Goal: Navigation & Orientation: Find specific page/section

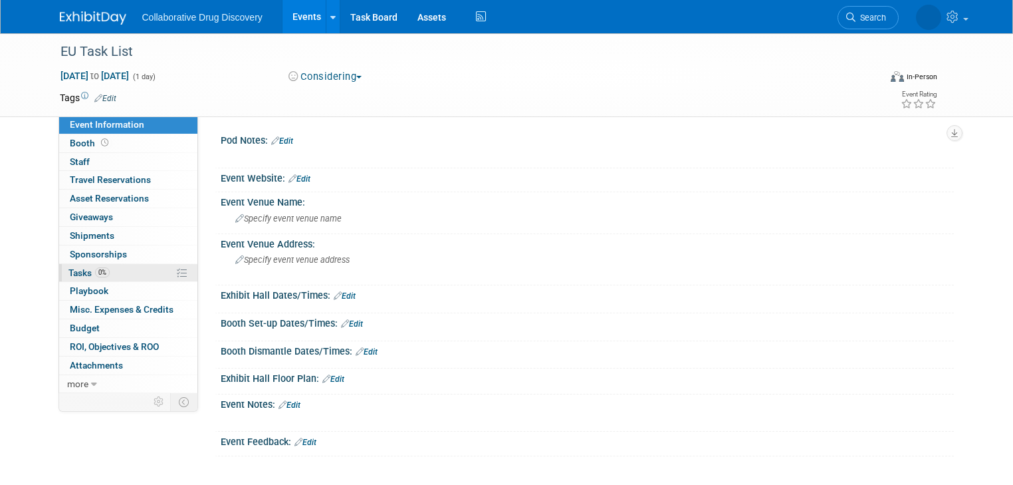
click at [80, 271] on span "Tasks 0%" at bounding box center [88, 272] width 41 height 11
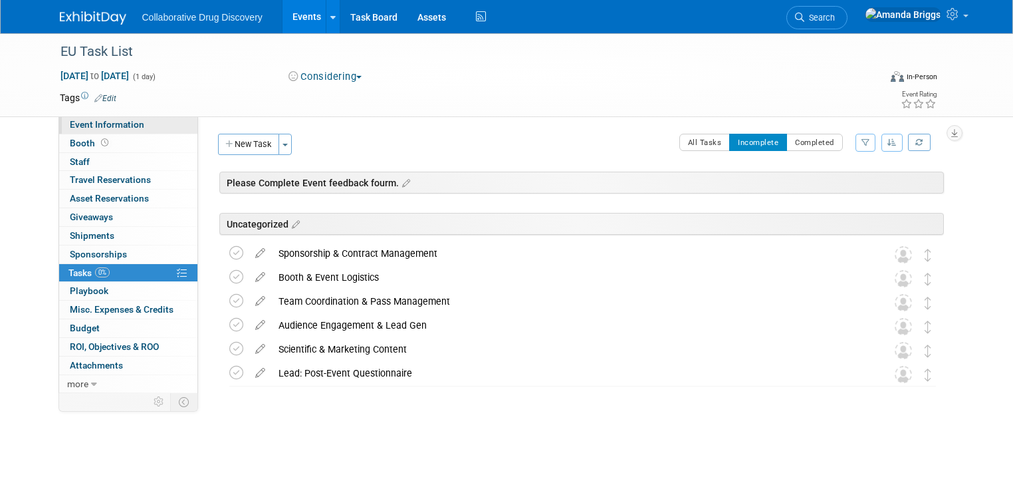
click at [72, 124] on span "Event Information" at bounding box center [107, 124] width 74 height 11
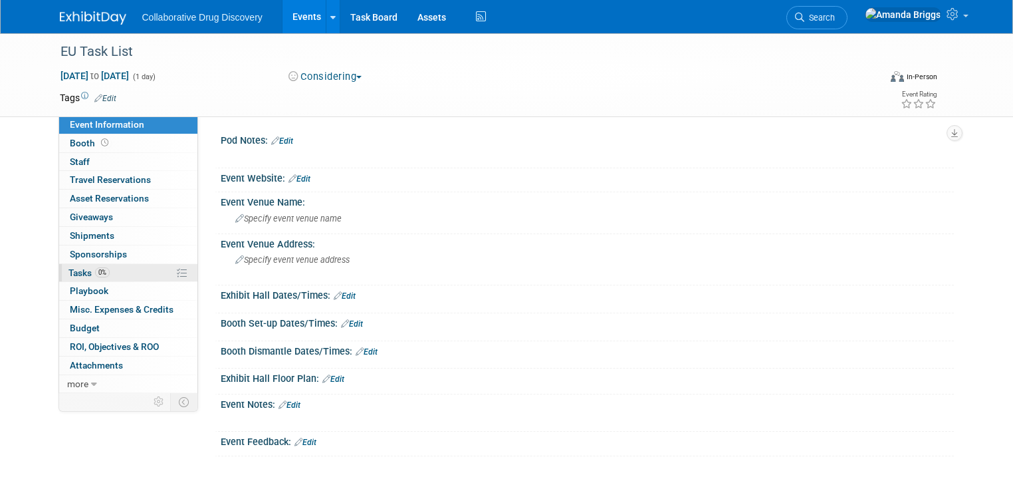
click at [68, 271] on span "Tasks 0%" at bounding box center [88, 272] width 41 height 11
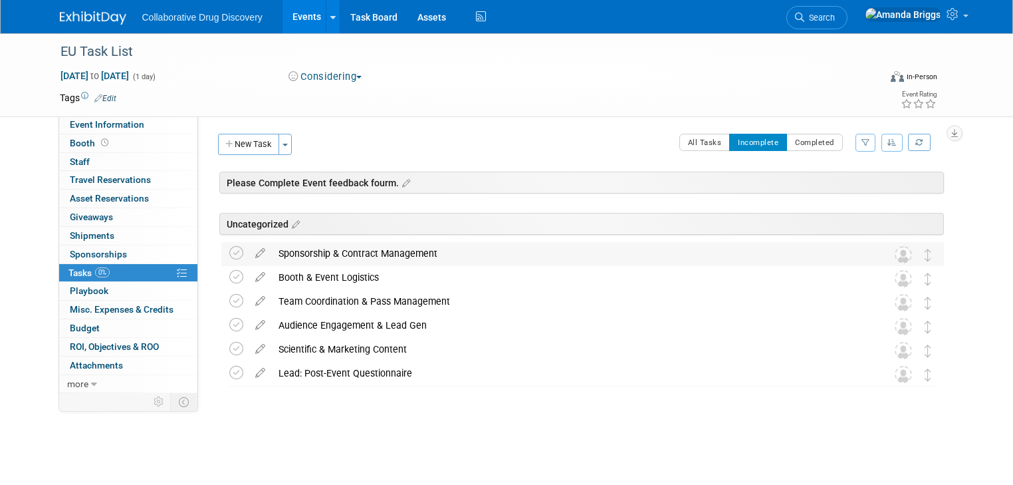
click at [336, 255] on div "Sponsorship & Contract Management" at bounding box center [570, 253] width 596 height 23
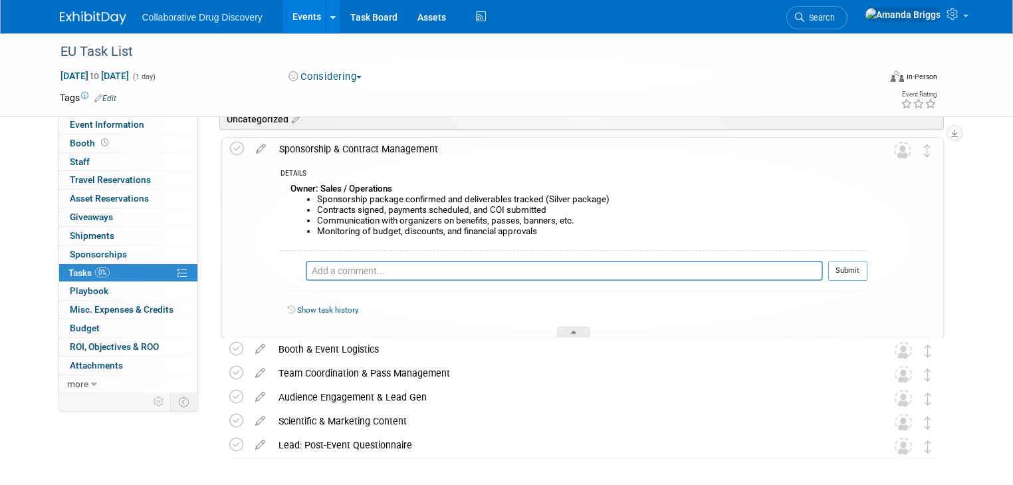
scroll to position [158, 0]
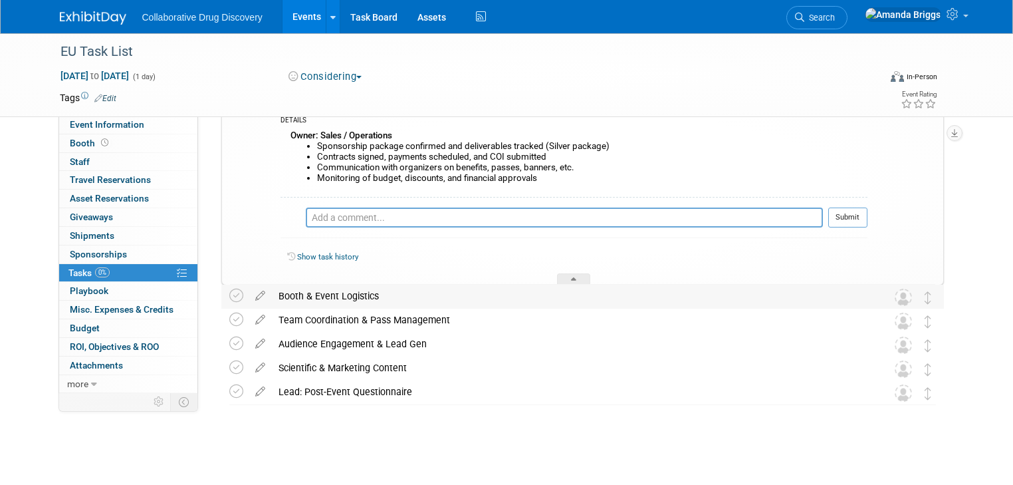
click at [322, 291] on div "Booth & Event Logistics" at bounding box center [570, 295] width 596 height 23
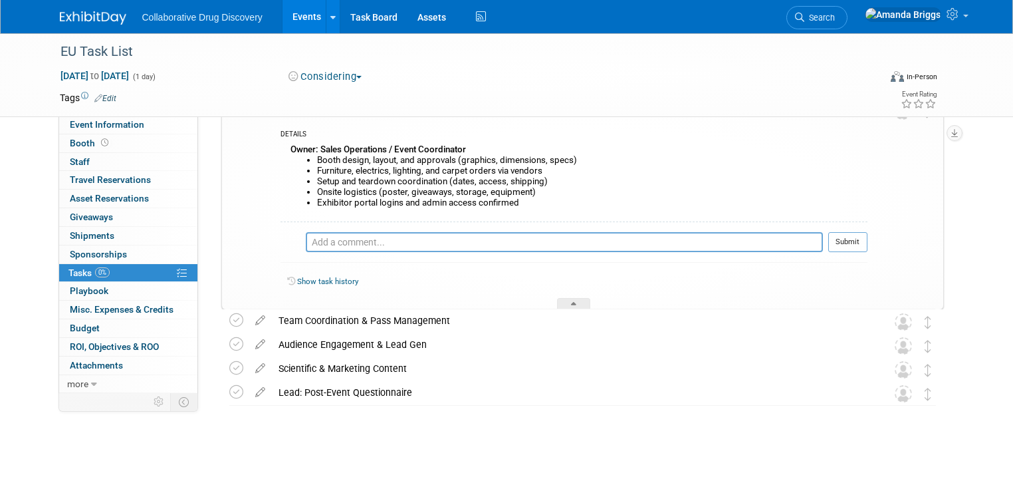
scroll to position [346, 0]
click at [338, 343] on div "Audience Engagement & Lead Gen" at bounding box center [570, 343] width 596 height 23
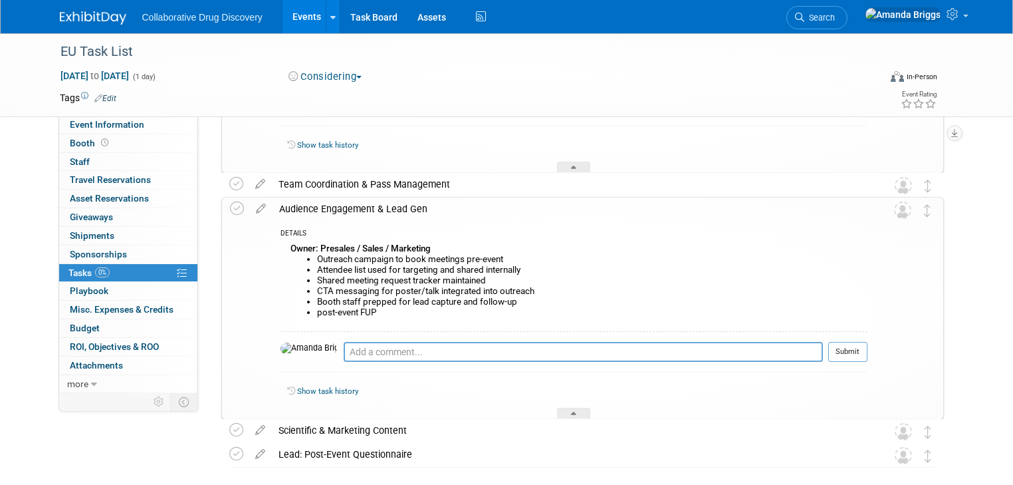
scroll to position [505, 0]
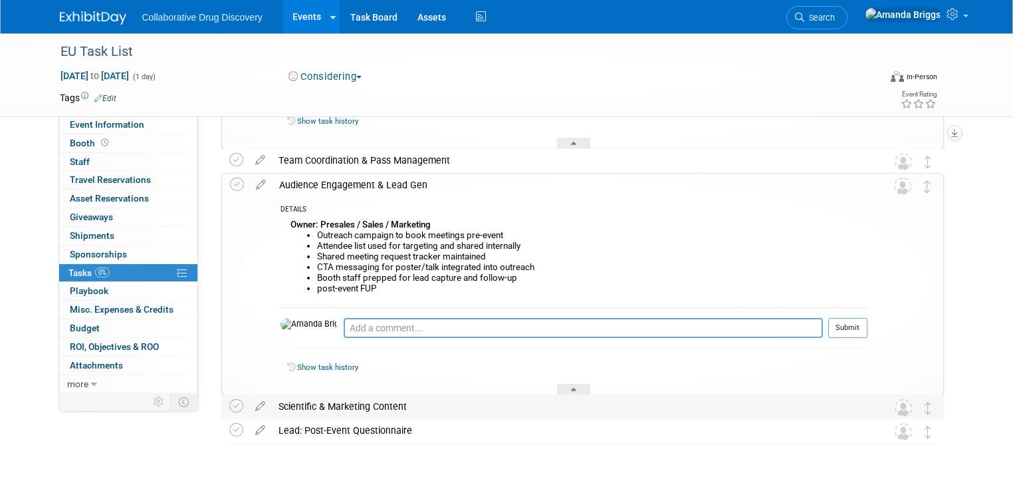
click at [334, 402] on div "Scientific & Marketing Content" at bounding box center [570, 406] width 596 height 23
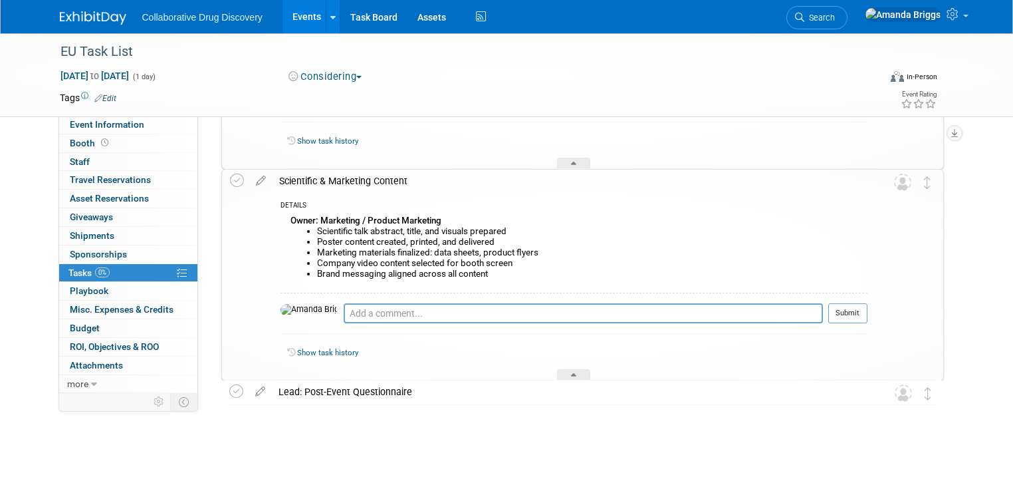
scroll to position [731, 0]
click at [350, 391] on div "Lead: Post-Event Questionnaire" at bounding box center [570, 391] width 596 height 23
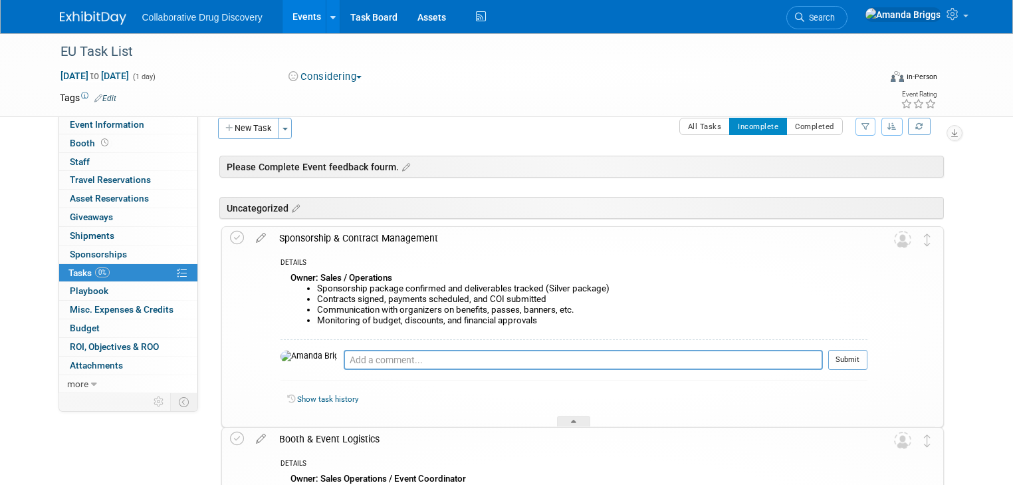
scroll to position [0, 0]
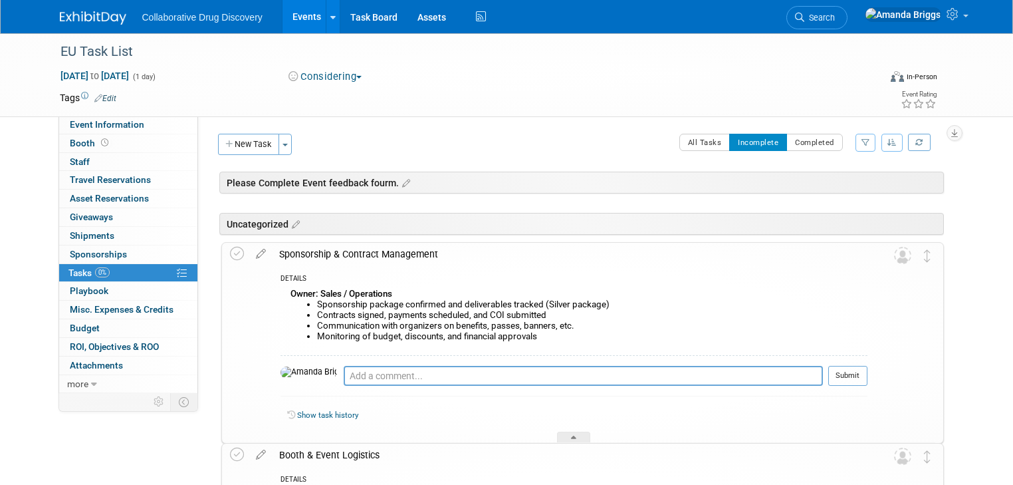
click at [284, 15] on link "Events" at bounding box center [306, 16] width 49 height 33
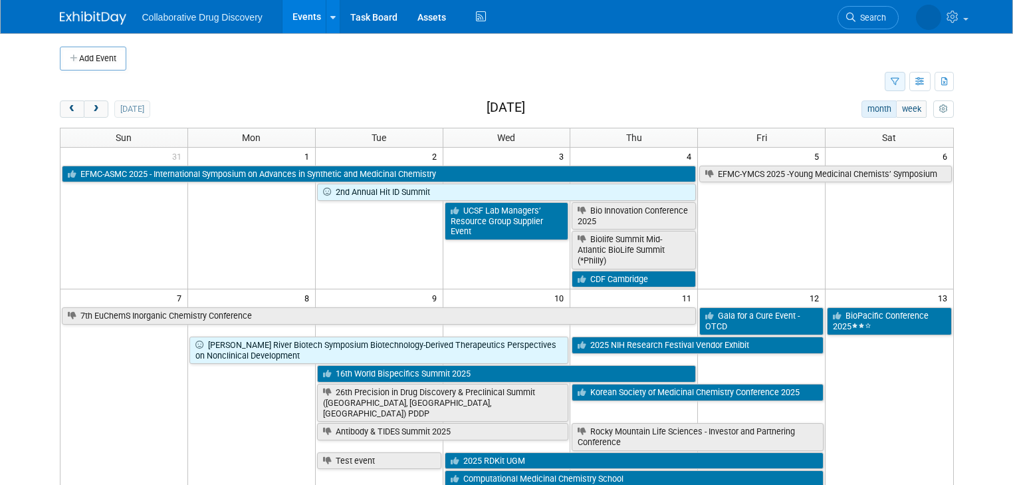
click at [899, 83] on icon "button" at bounding box center [895, 82] width 9 height 9
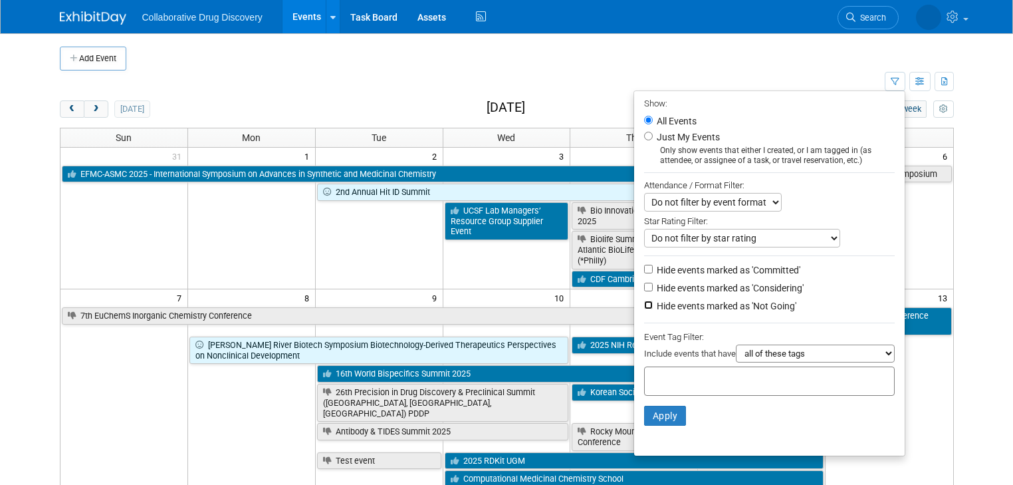
click at [653, 303] on input "Hide events marked as 'Not Going'" at bounding box center [648, 304] width 9 height 9
checkbox input "true"
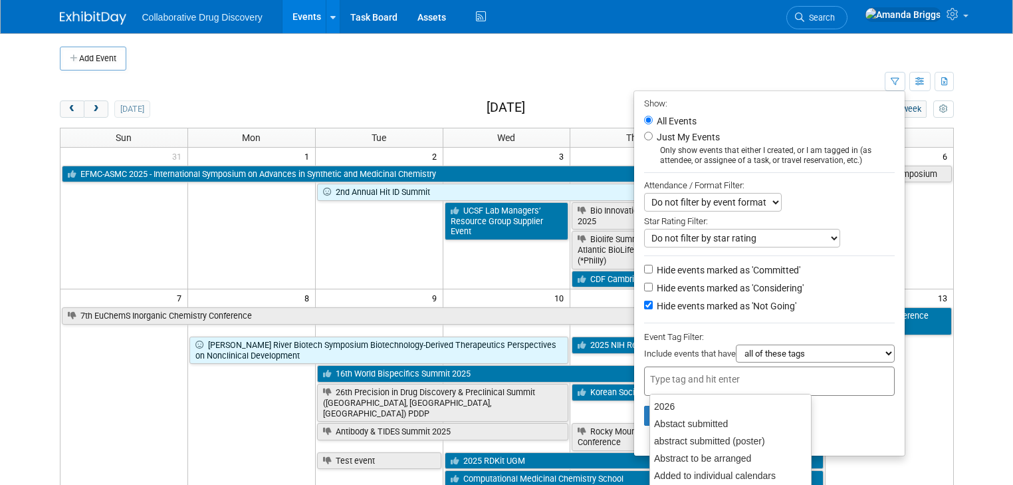
click at [695, 372] on input "text" at bounding box center [703, 378] width 106 height 13
type input "eu"
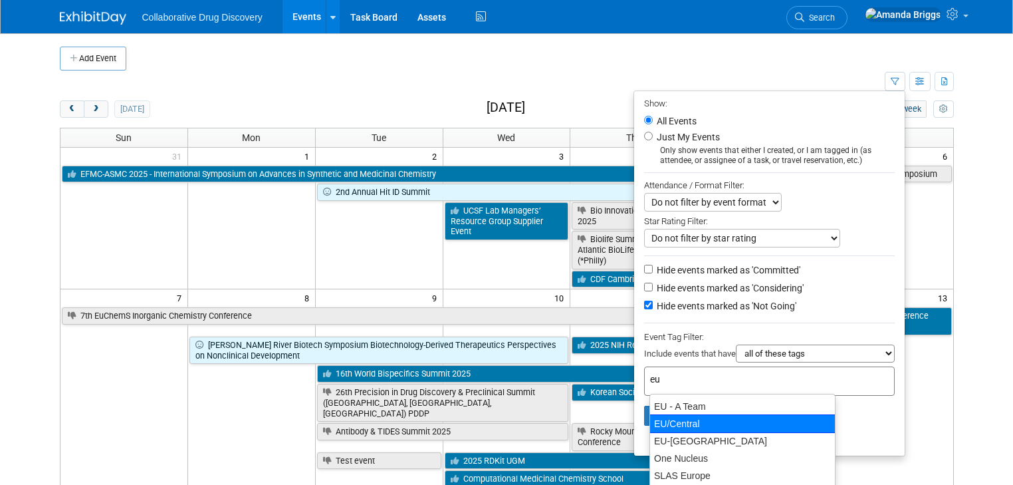
click at [696, 420] on div "EU/Central" at bounding box center [742, 423] width 186 height 19
type input "EU/Central"
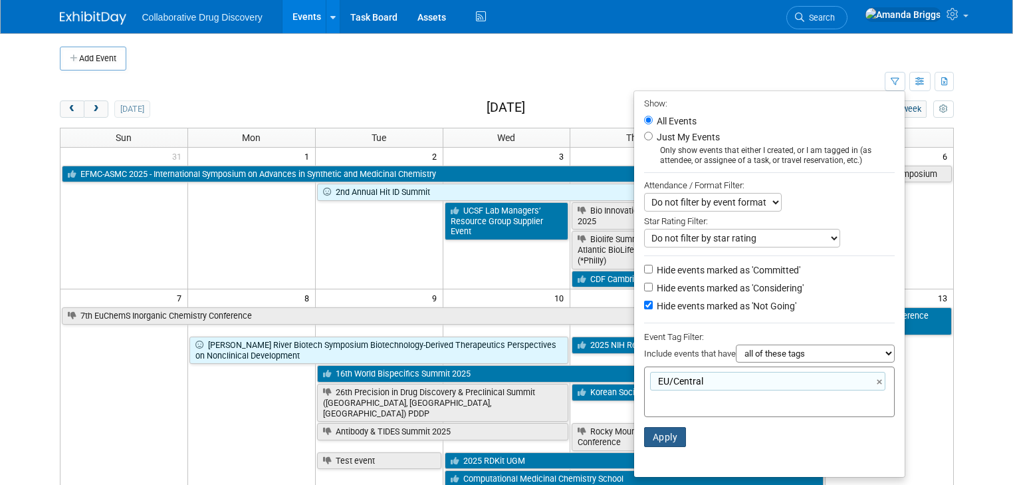
click at [685, 433] on button "Apply" at bounding box center [665, 437] width 43 height 20
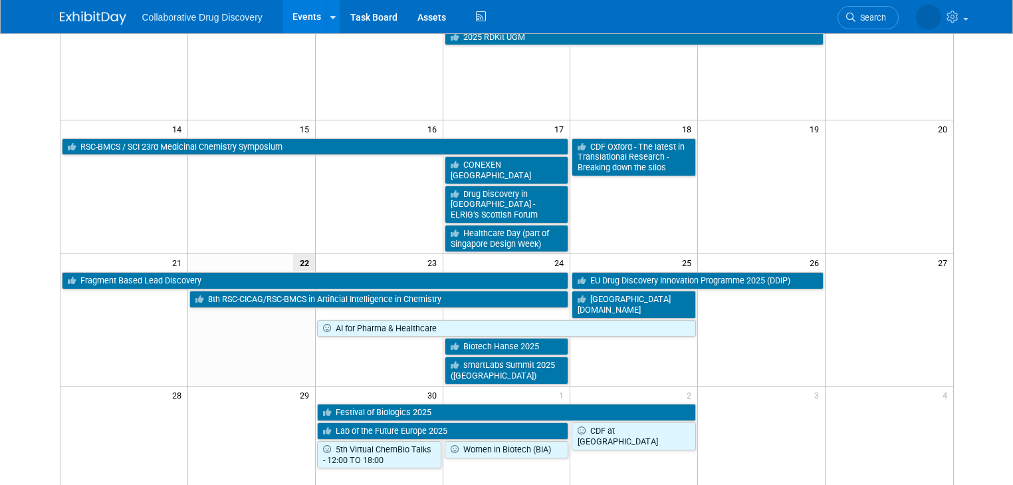
scroll to position [266, 0]
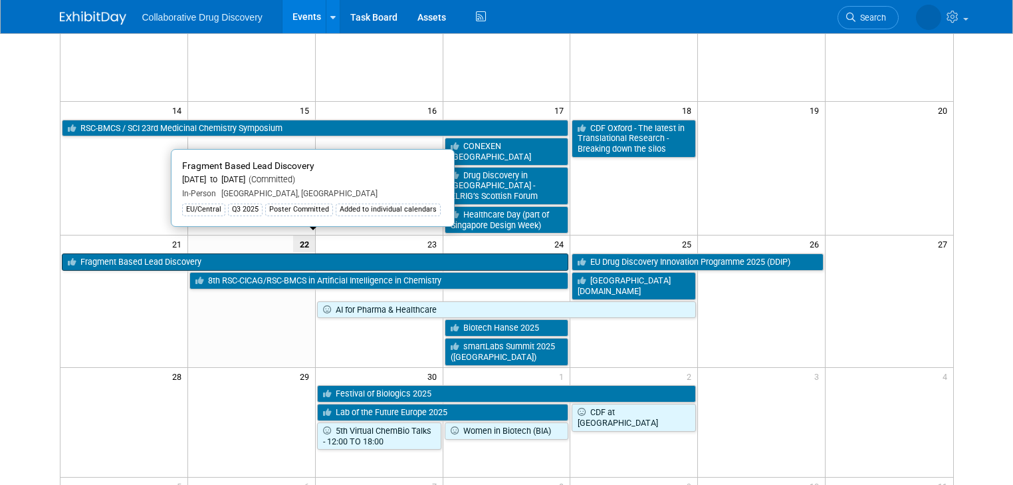
click at [254, 253] on link "Fragment Based Lead Discovery" at bounding box center [315, 261] width 507 height 17
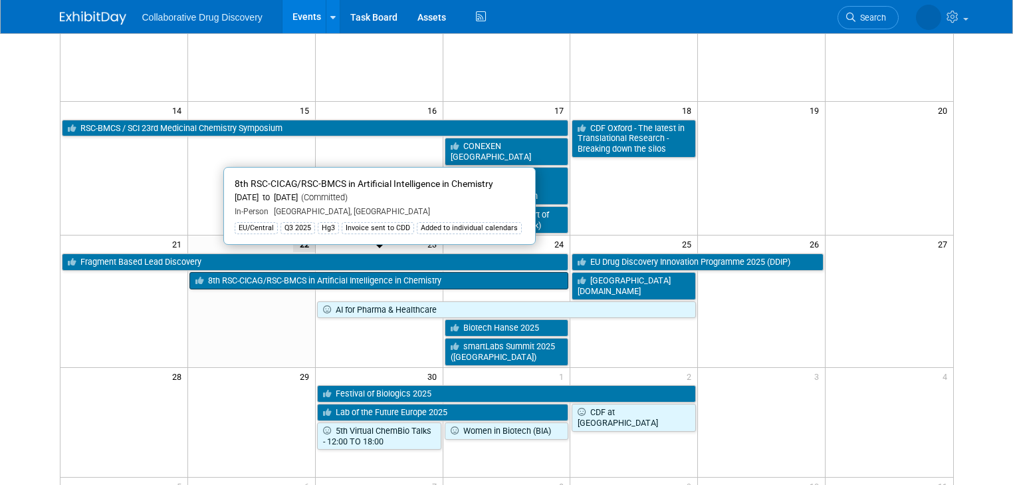
click at [381, 272] on link "8th RSC-CICAG/RSC-BMCS in Artificial Intelligence in Chemistry" at bounding box center [379, 280] width 380 height 17
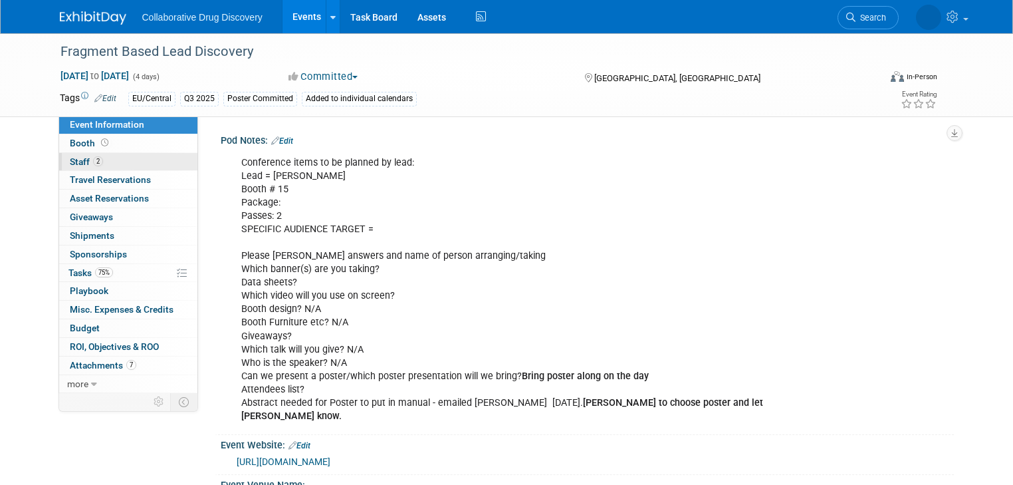
click at [71, 162] on span "Staff 2" at bounding box center [86, 161] width 33 height 11
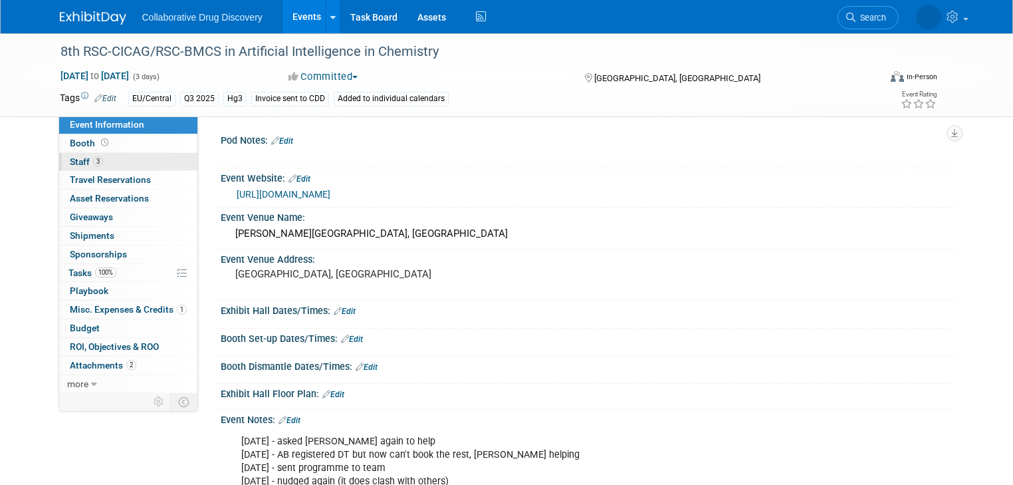
click at [70, 162] on span "Staff 3" at bounding box center [86, 161] width 33 height 11
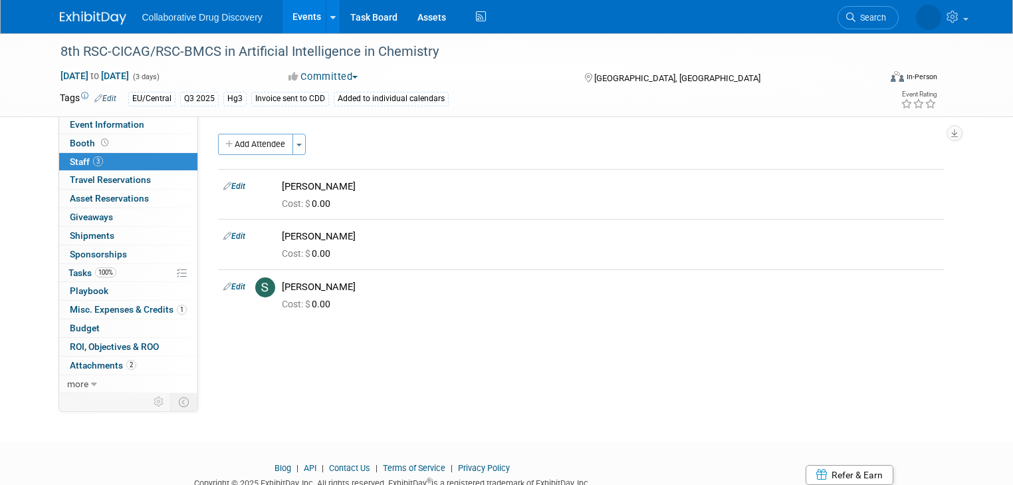
click at [295, 19] on link "Events" at bounding box center [306, 16] width 49 height 33
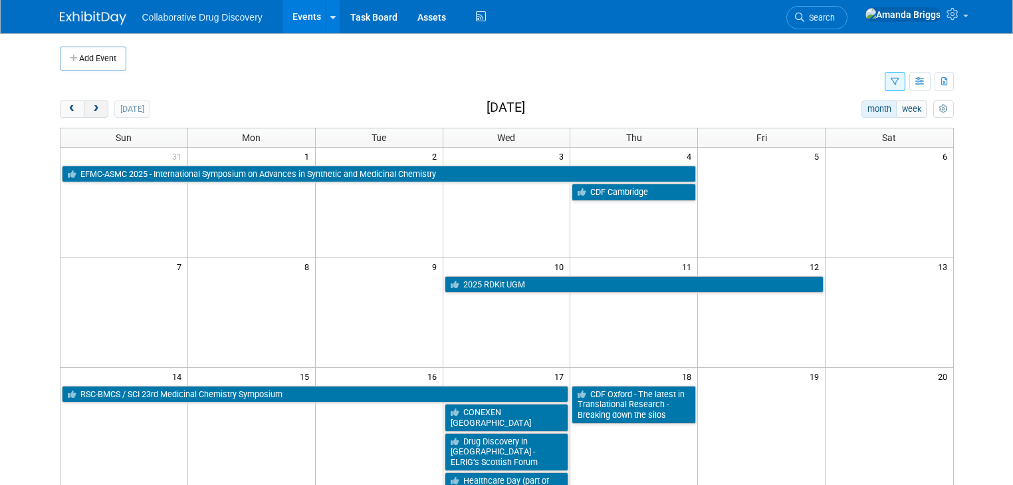
click at [91, 109] on span "next" at bounding box center [96, 109] width 10 height 9
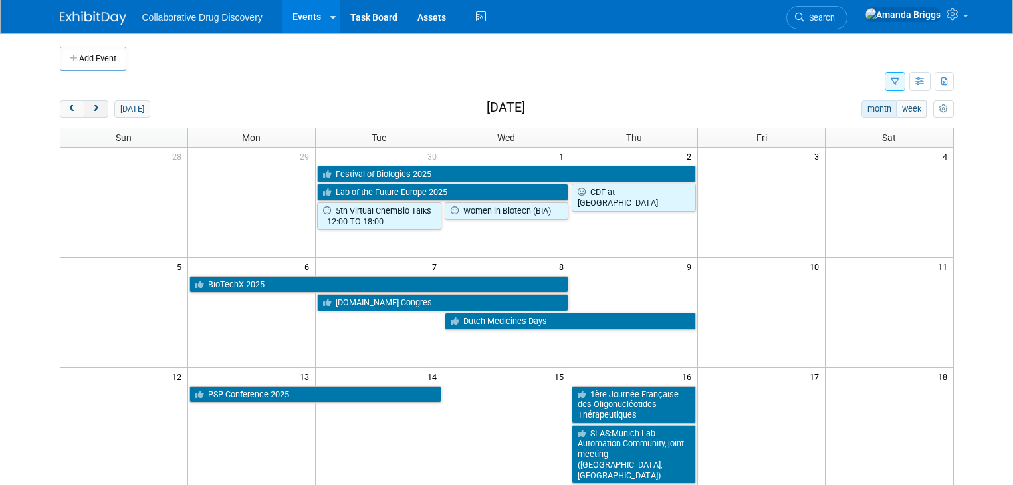
click at [91, 109] on span "next" at bounding box center [96, 109] width 10 height 9
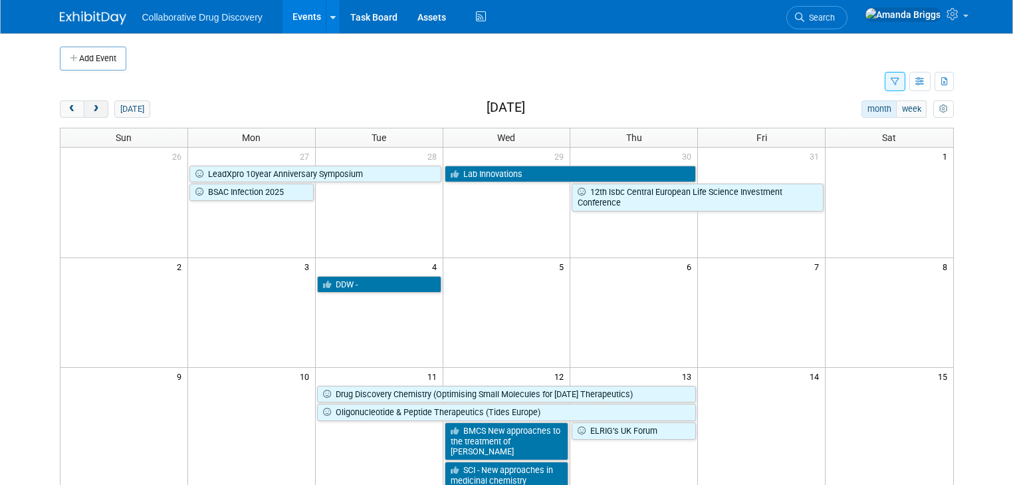
click at [91, 109] on span "next" at bounding box center [96, 109] width 10 height 9
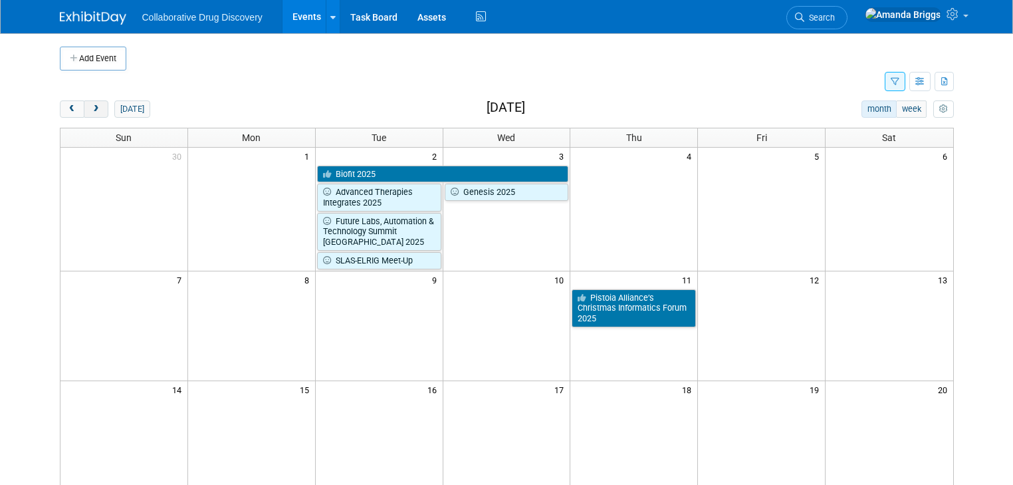
click at [91, 109] on span "next" at bounding box center [96, 109] width 10 height 9
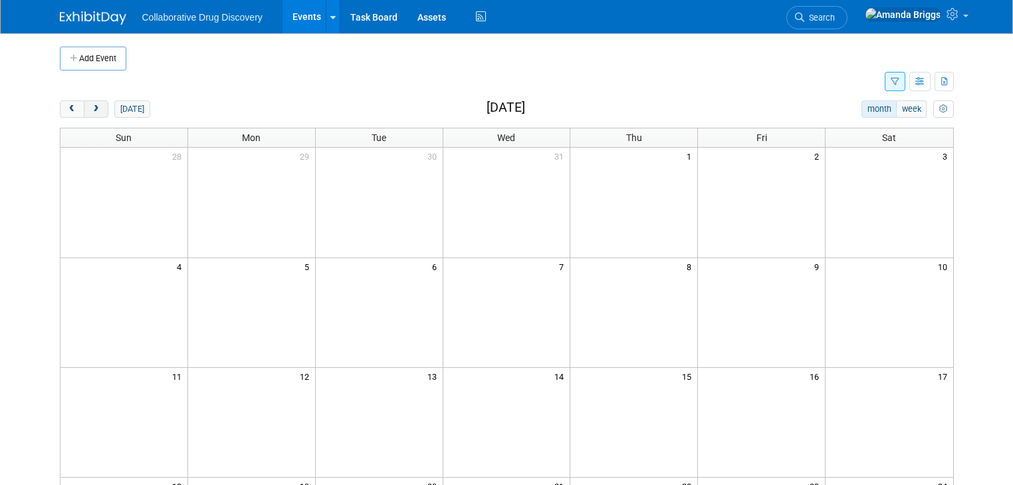
click at [91, 109] on span "next" at bounding box center [96, 109] width 10 height 9
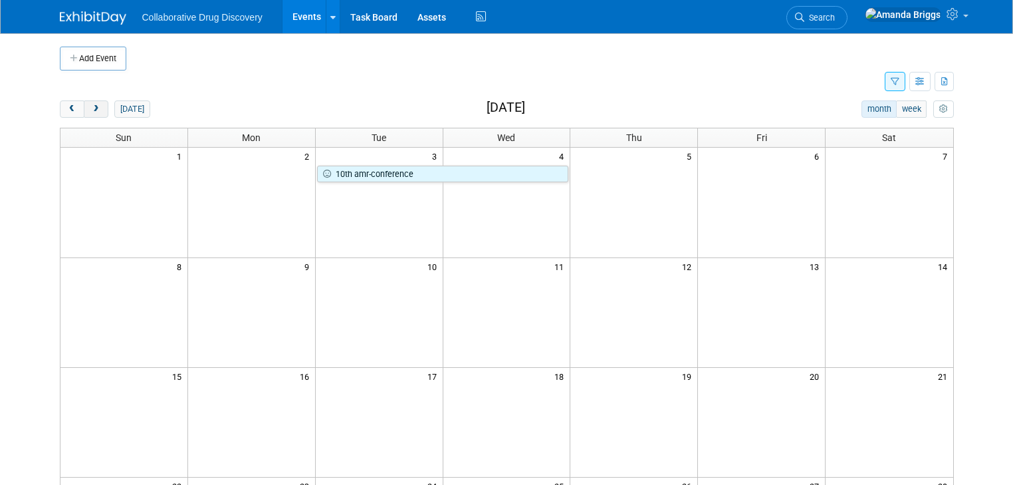
click at [91, 109] on span "next" at bounding box center [96, 109] width 10 height 9
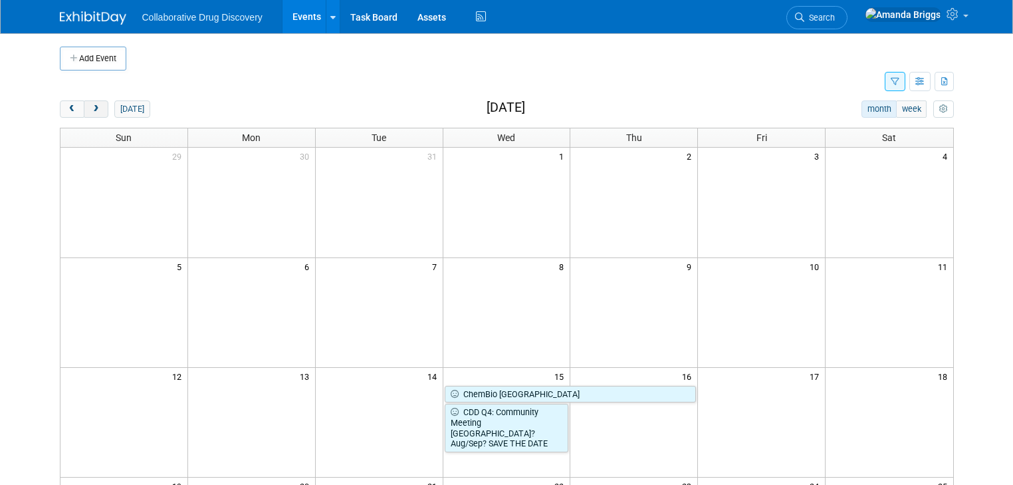
click at [91, 109] on span "next" at bounding box center [96, 109] width 10 height 9
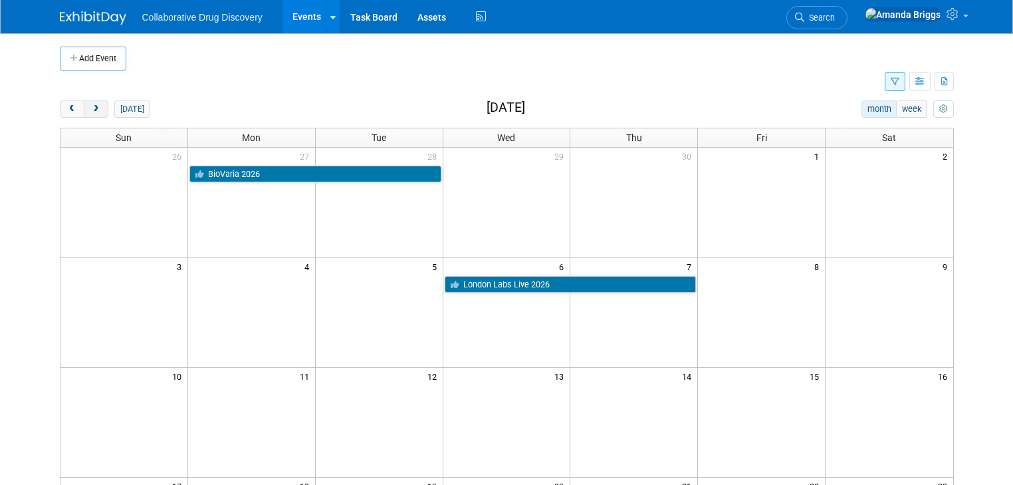
click at [91, 109] on span "next" at bounding box center [96, 109] width 10 height 9
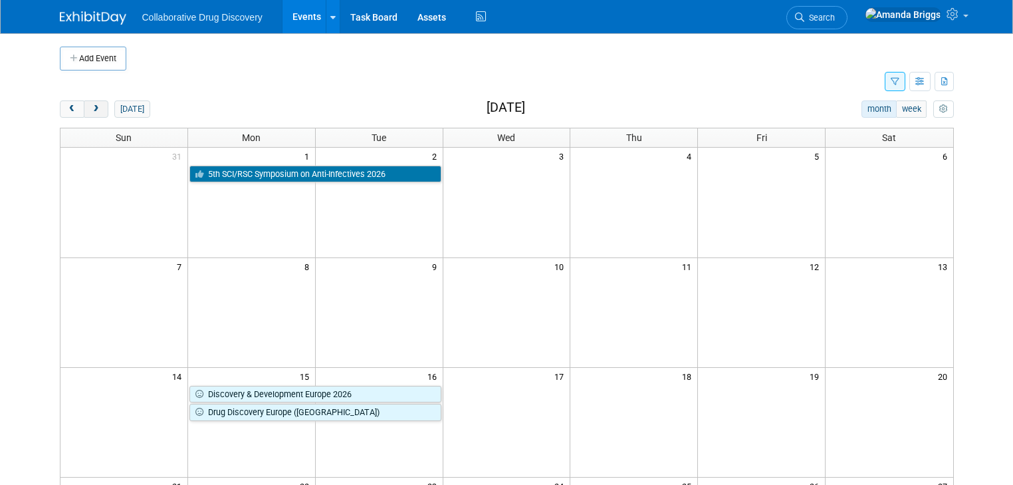
click at [91, 109] on span "next" at bounding box center [96, 109] width 10 height 9
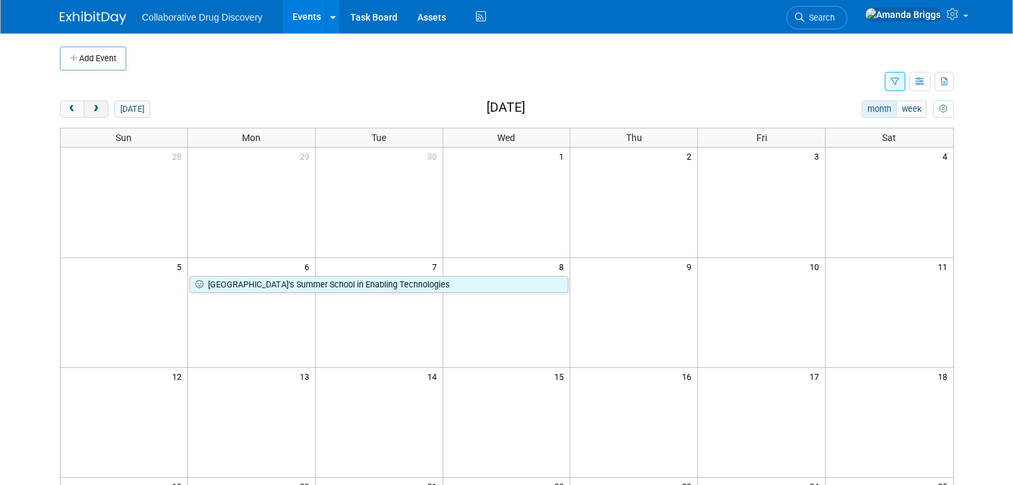
click at [91, 109] on span "next" at bounding box center [96, 109] width 10 height 9
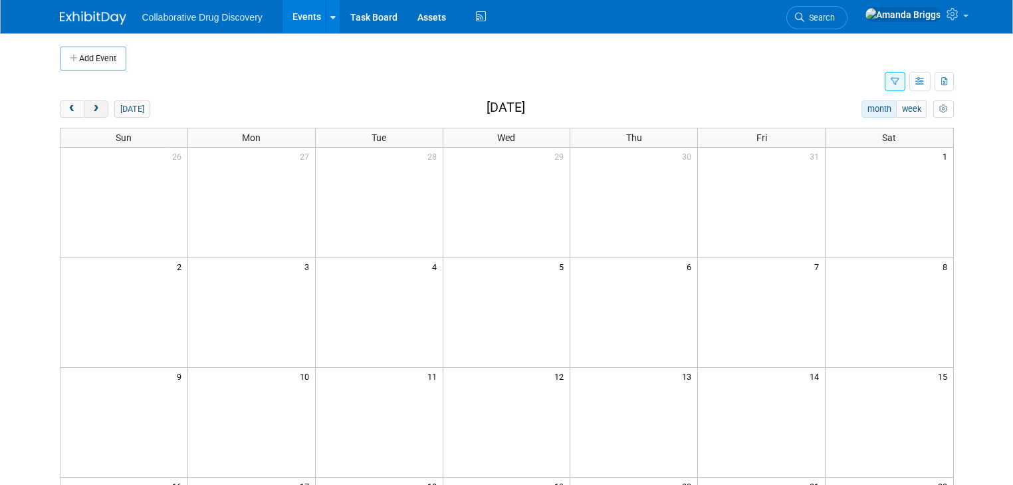
click at [91, 109] on span "next" at bounding box center [96, 109] width 10 height 9
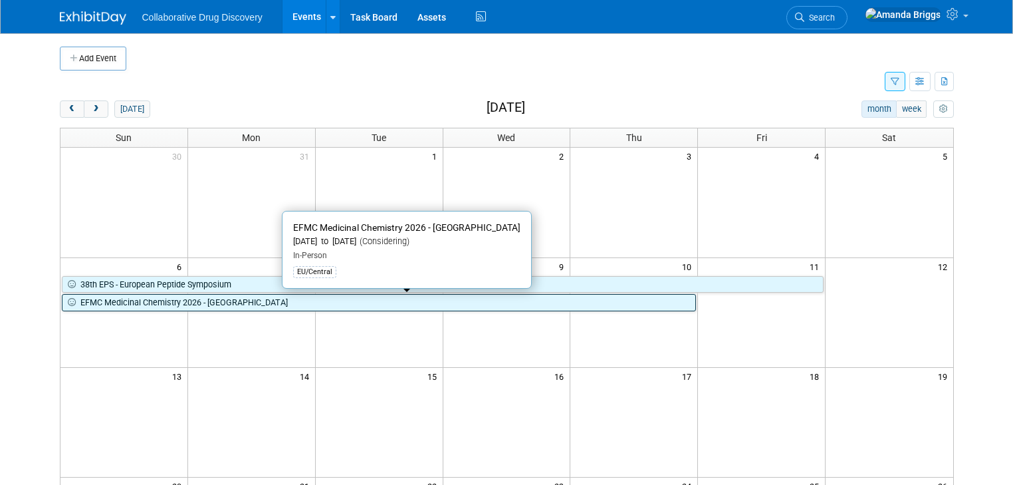
click at [249, 304] on link "EFMC Medicinal Chemistry 2026 - [GEOGRAPHIC_DATA]" at bounding box center [379, 302] width 635 height 17
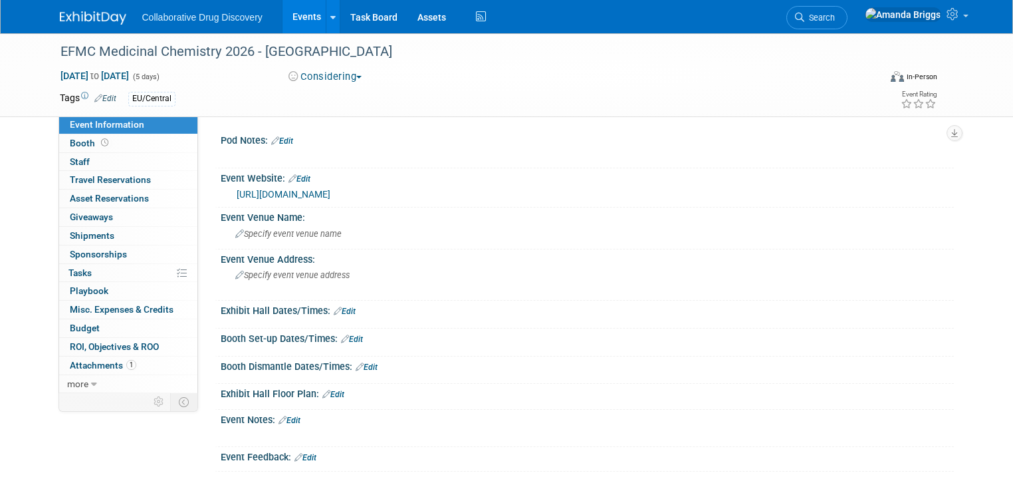
click at [96, 98] on link "Edit" at bounding box center [105, 98] width 22 height 9
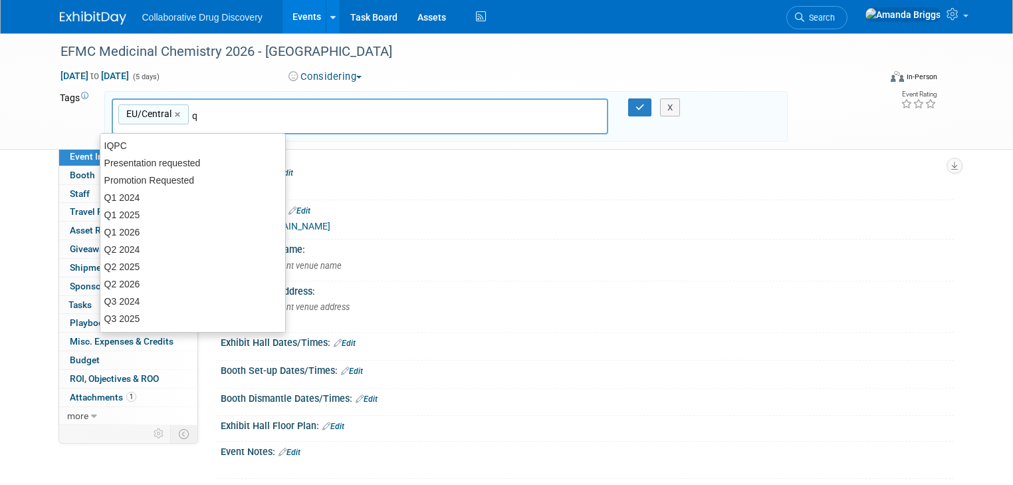
type input "q3"
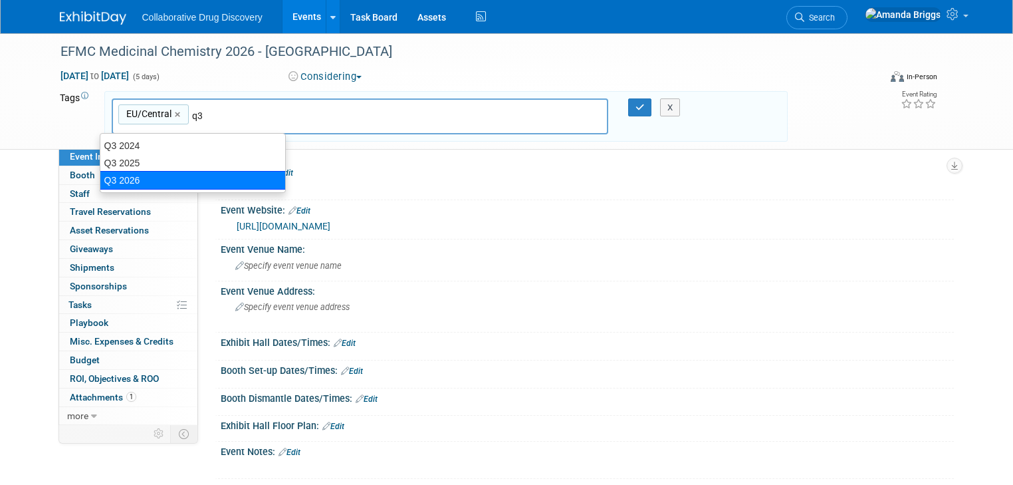
click at [143, 174] on div "Q3 2026" at bounding box center [193, 180] width 186 height 19
type input "EU/Central, Q3 2026"
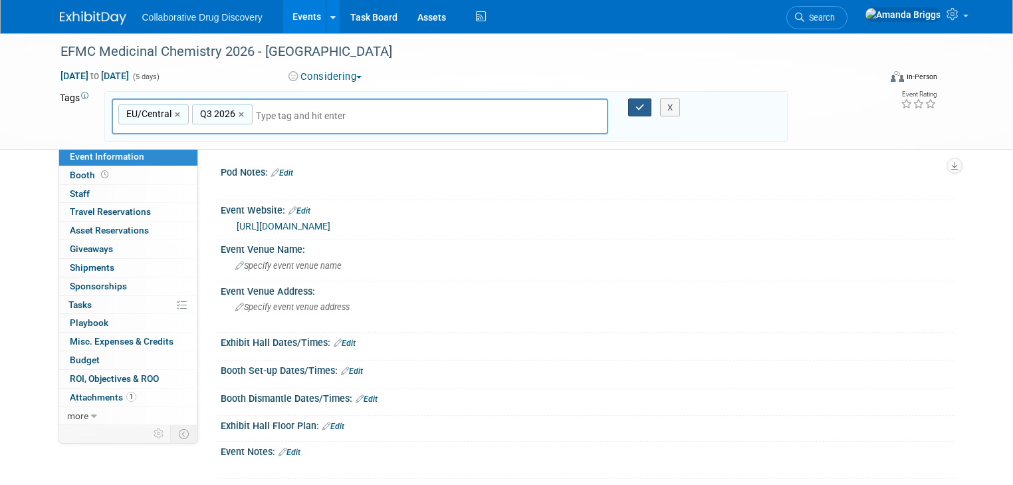
click at [638, 104] on icon "button" at bounding box center [639, 107] width 9 height 9
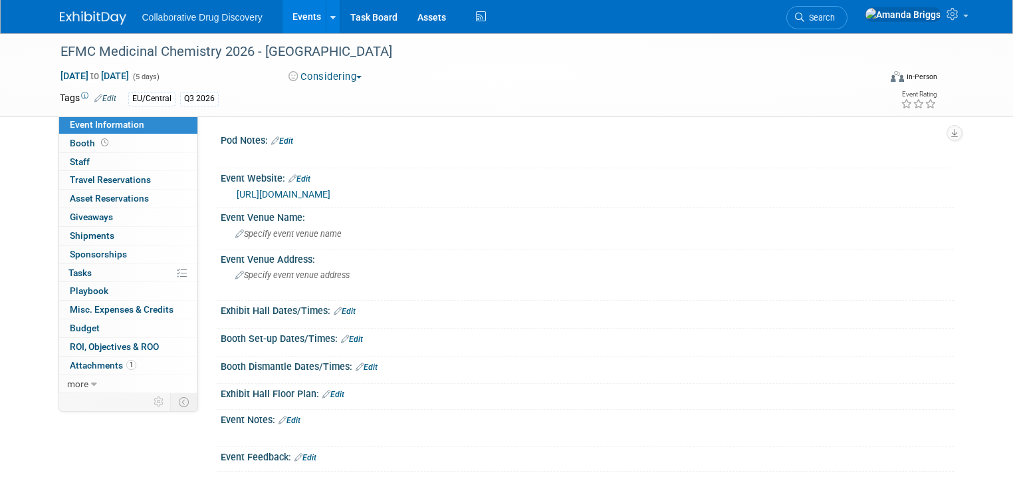
click at [292, 195] on link "https://www.efmc-ismc.org/" at bounding box center [284, 194] width 94 height 11
click at [292, 13] on link "Events" at bounding box center [306, 16] width 49 height 33
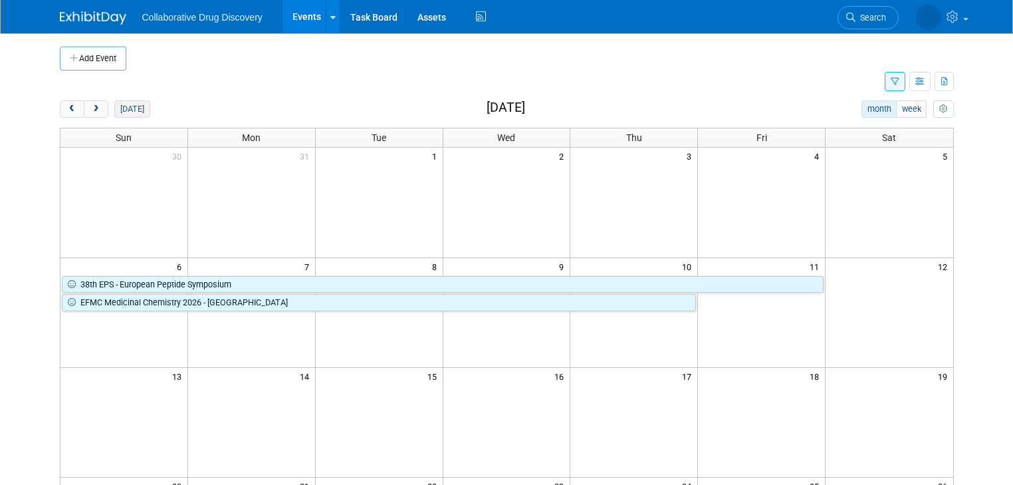
click at [120, 109] on button "[DATE]" at bounding box center [131, 108] width 35 height 17
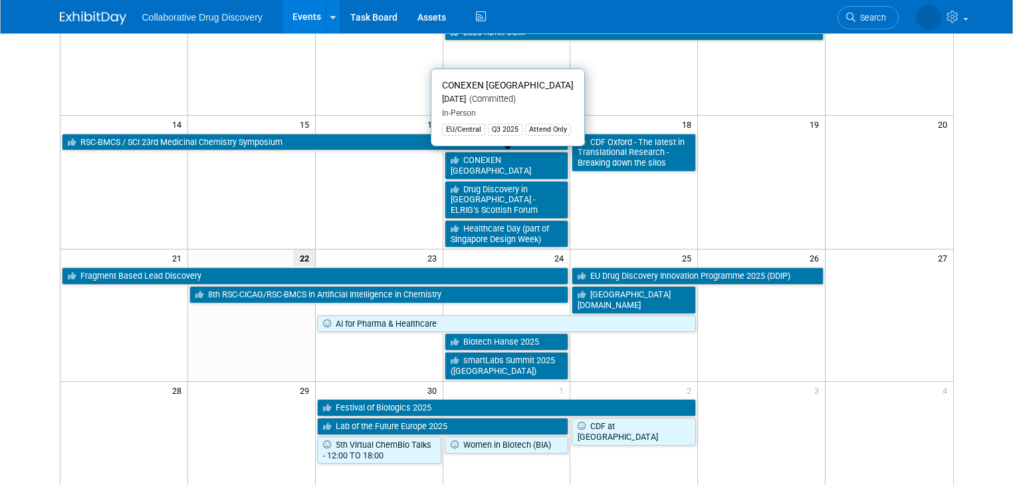
scroll to position [266, 0]
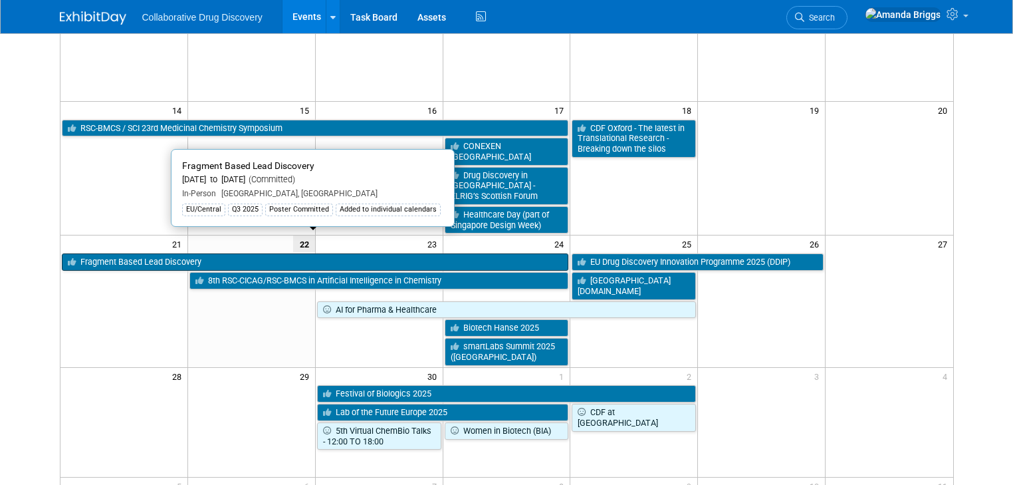
click at [221, 253] on link "Fragment Based Lead Discovery" at bounding box center [315, 261] width 507 height 17
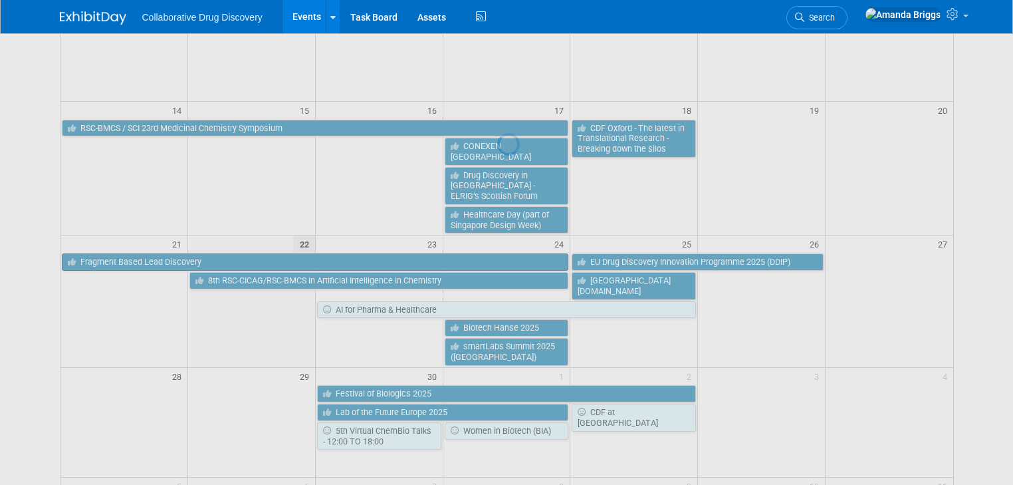
click at [497, 233] on div at bounding box center [506, 242] width 19 height 485
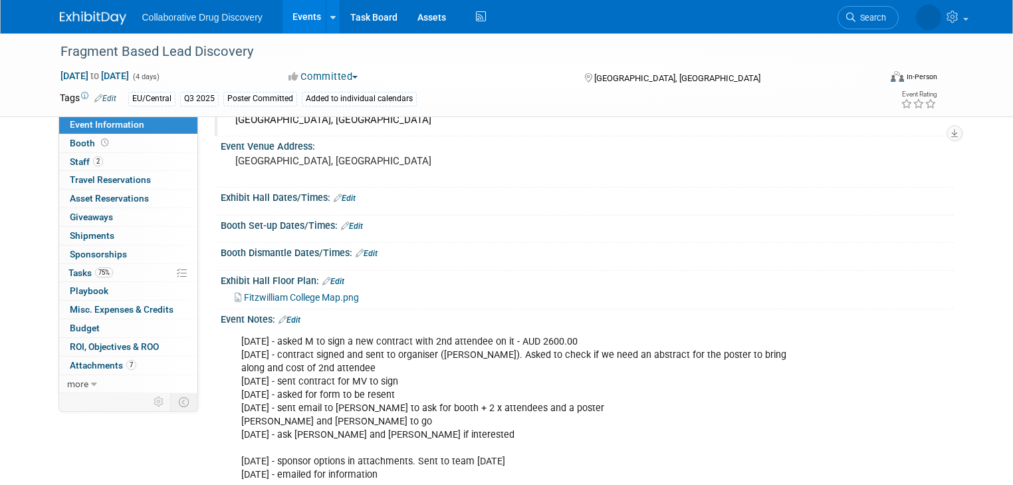
scroll to position [425, 0]
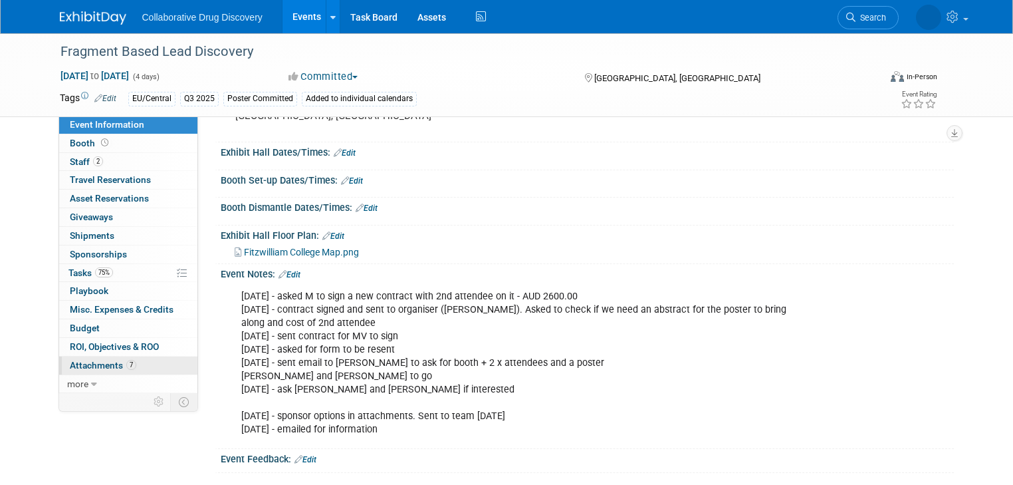
click at [98, 361] on span "Attachments 7" at bounding box center [103, 365] width 66 height 11
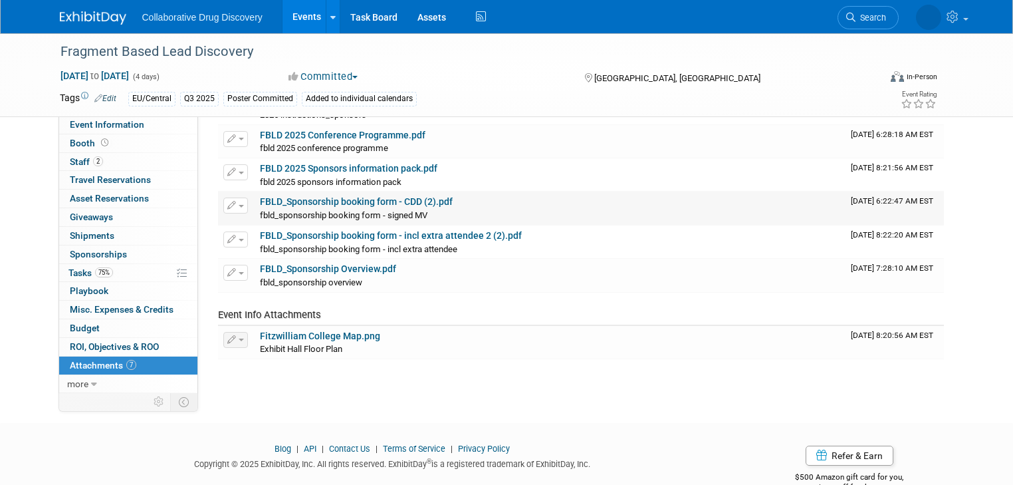
scroll to position [106, 0]
click at [332, 233] on link "FBLD_Sponsorship booking form - incl extra attendee 2 (2).pdf" at bounding box center [391, 234] width 262 height 11
click at [295, 15] on link "Events" at bounding box center [306, 16] width 49 height 33
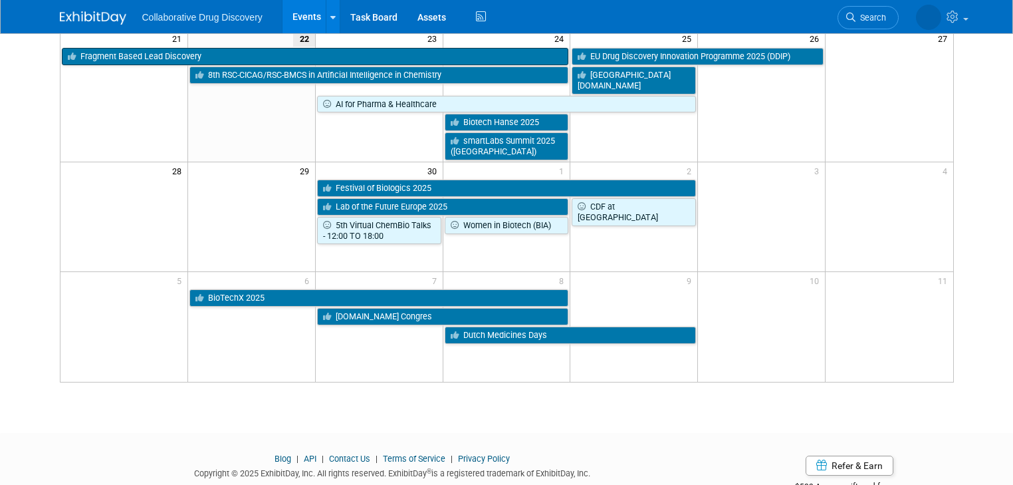
scroll to position [477, 0]
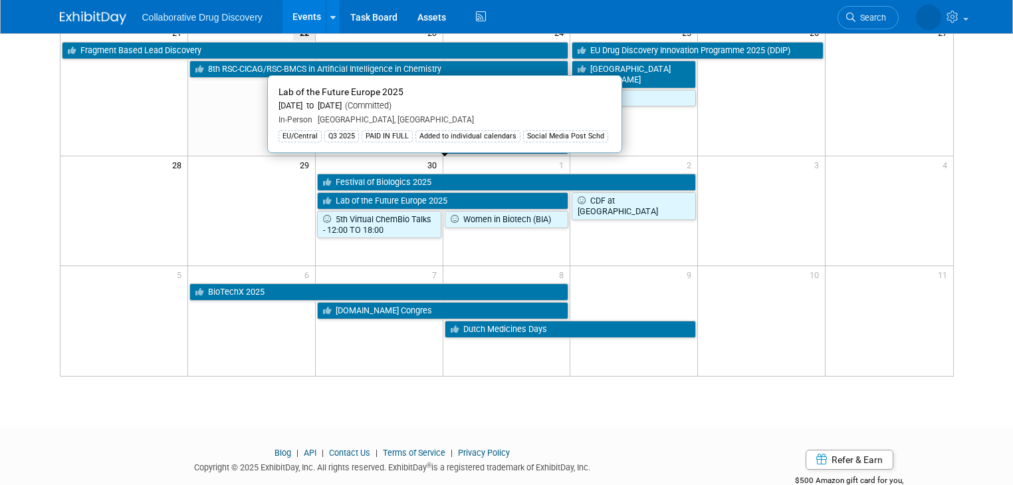
click at [455, 192] on link "Lab of the Future Europe 2025" at bounding box center [443, 200] width 252 height 17
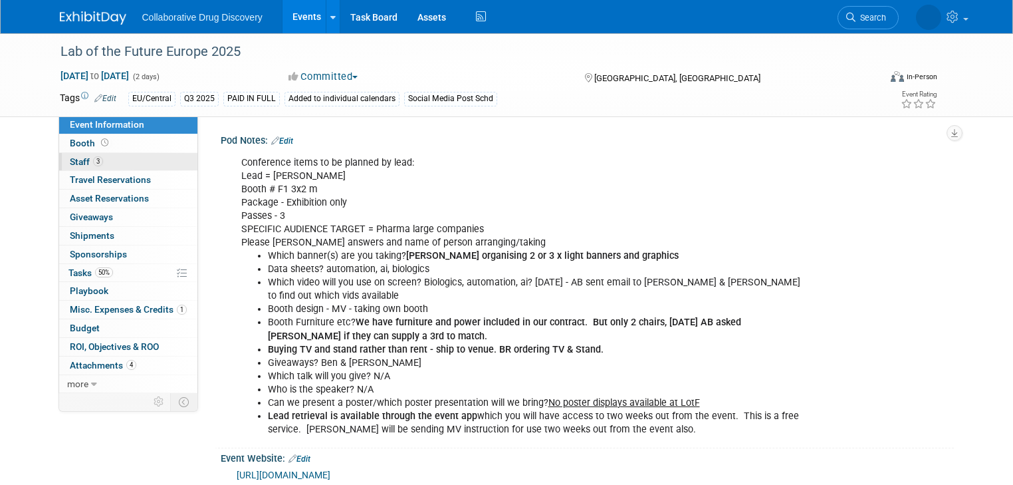
click at [70, 162] on span "Staff 3" at bounding box center [86, 161] width 33 height 11
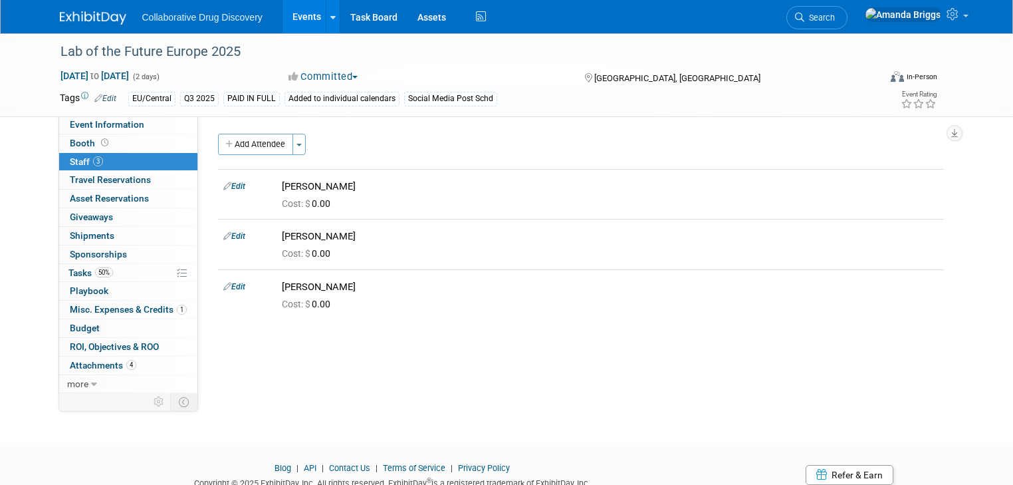
click at [282, 16] on link "Events" at bounding box center [306, 16] width 49 height 33
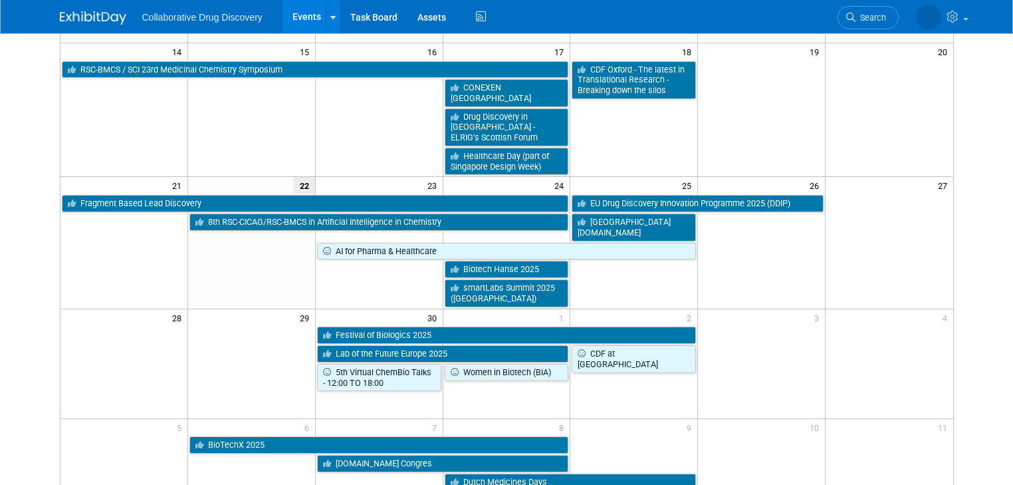
scroll to position [425, 0]
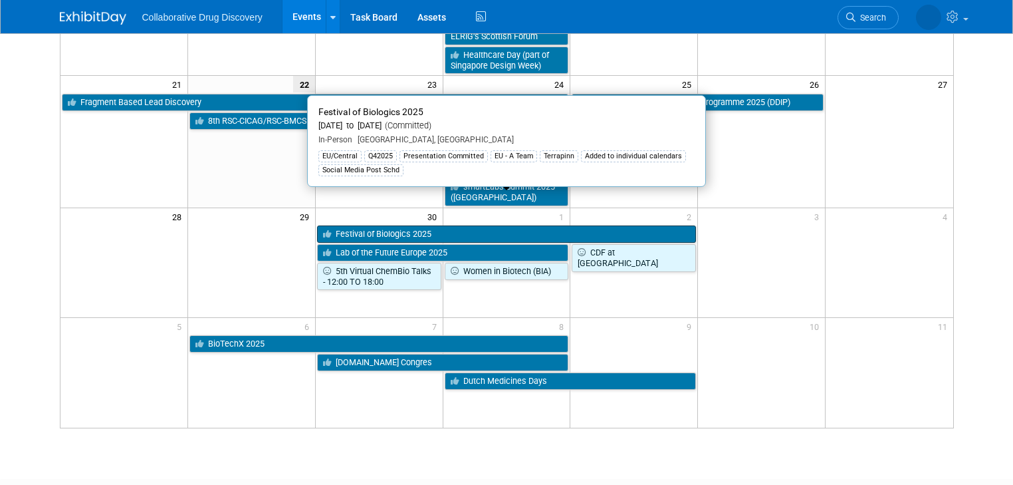
click at [367, 225] on link "Festival of Biologics 2025" at bounding box center [507, 233] width 380 height 17
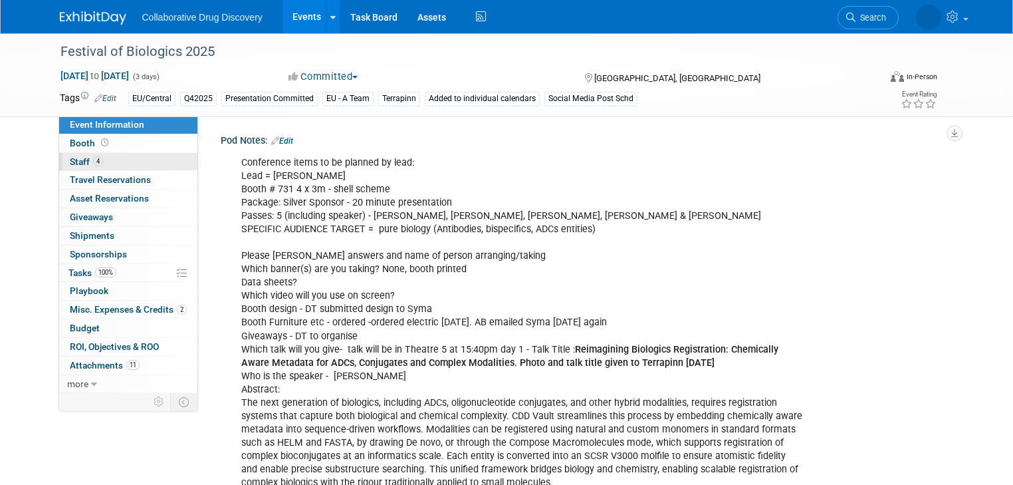
click at [59, 160] on link "4 Staff 4" at bounding box center [128, 162] width 138 height 18
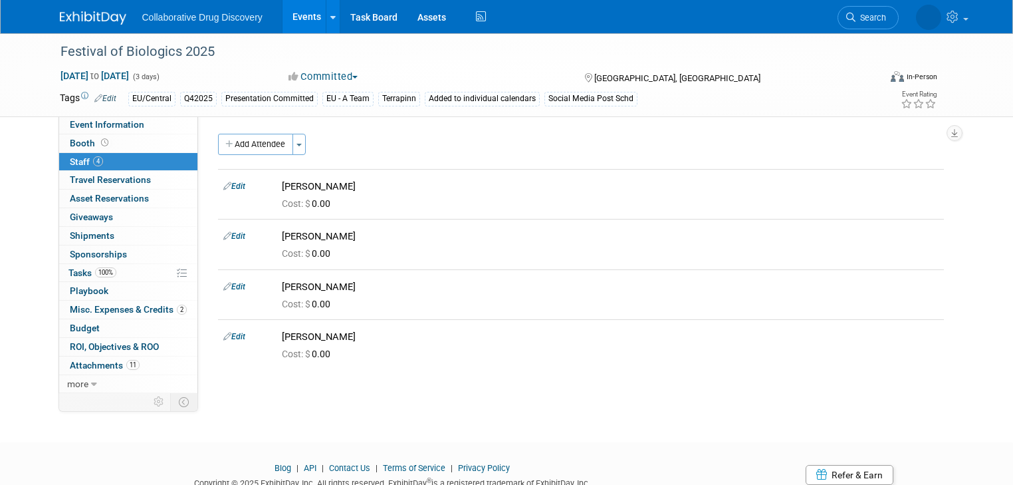
click at [284, 15] on link "Events" at bounding box center [306, 16] width 49 height 33
